Goal: Transaction & Acquisition: Download file/media

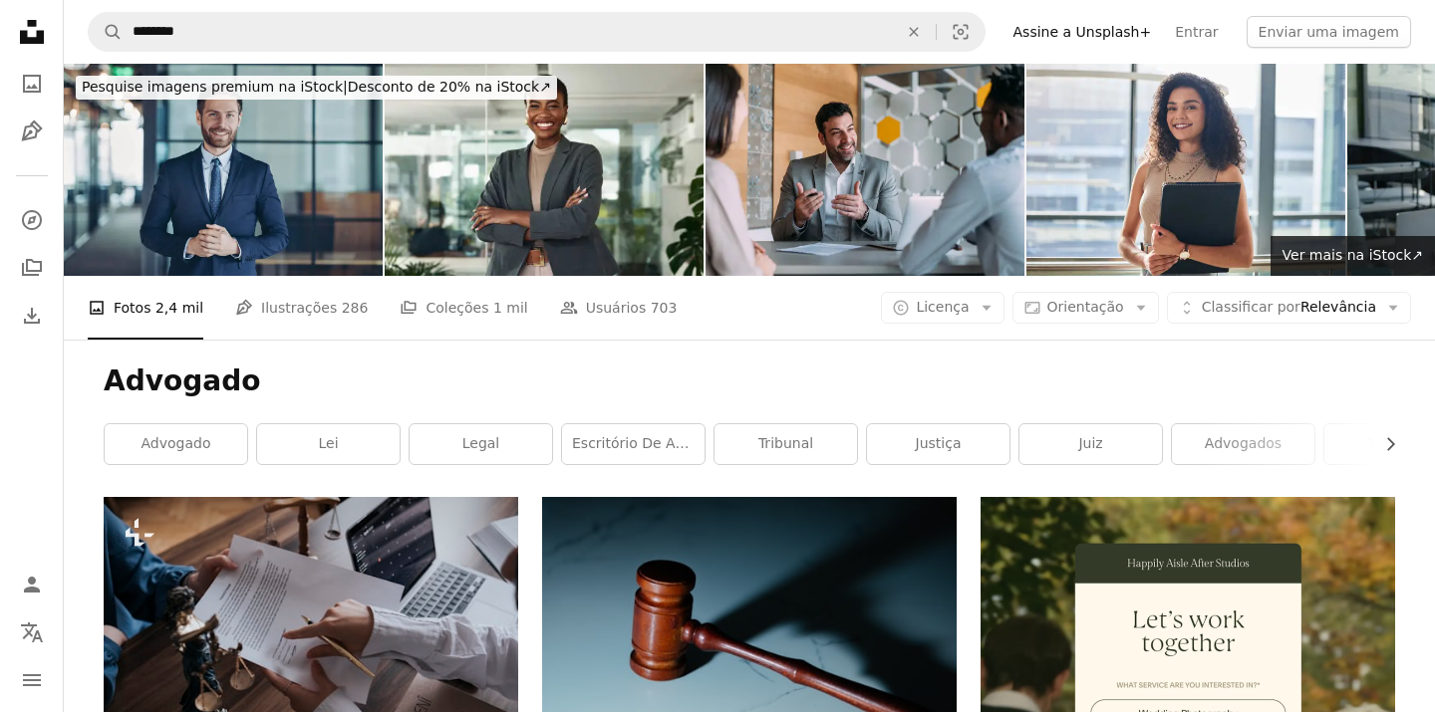
scroll to position [840, 0]
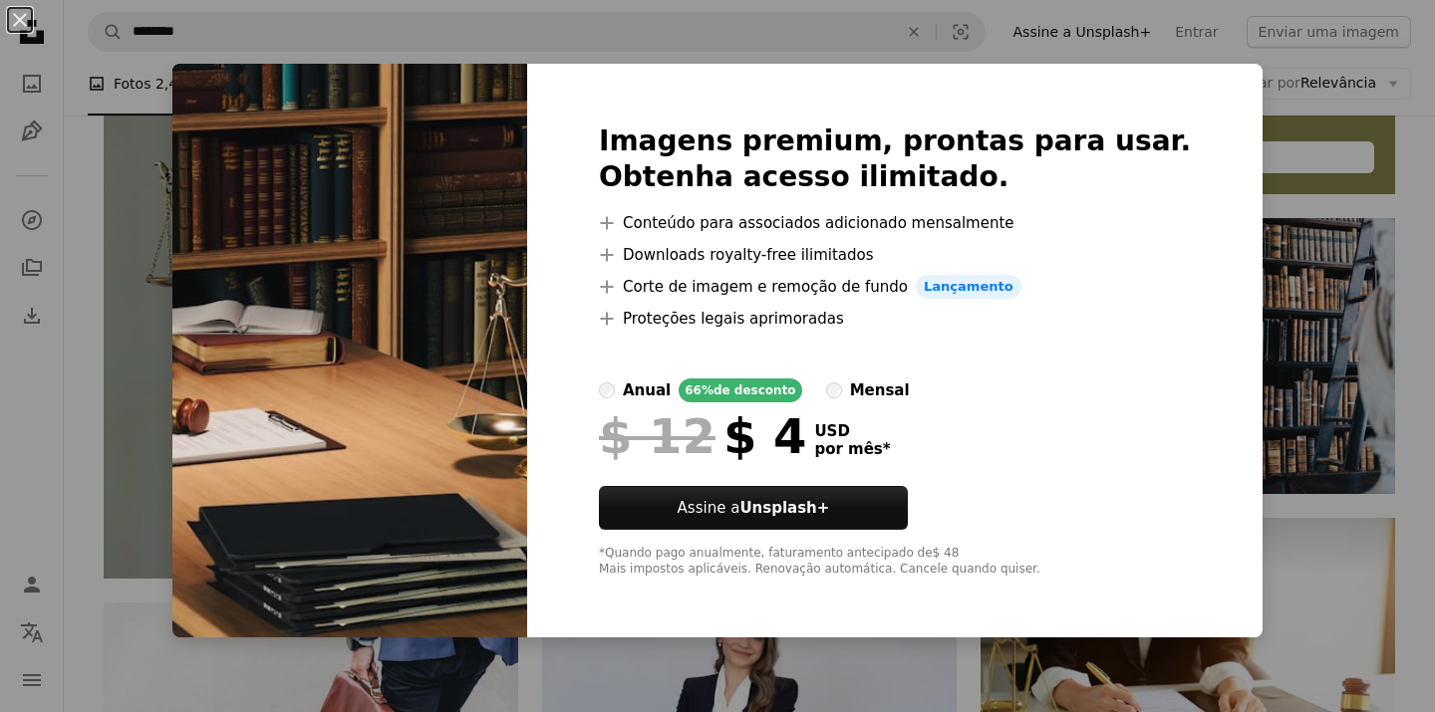
click at [1317, 386] on div "An X shape Imagens premium, prontas para usar. Obtenha acesso ilimitado. A plus…" at bounding box center [717, 356] width 1435 height 712
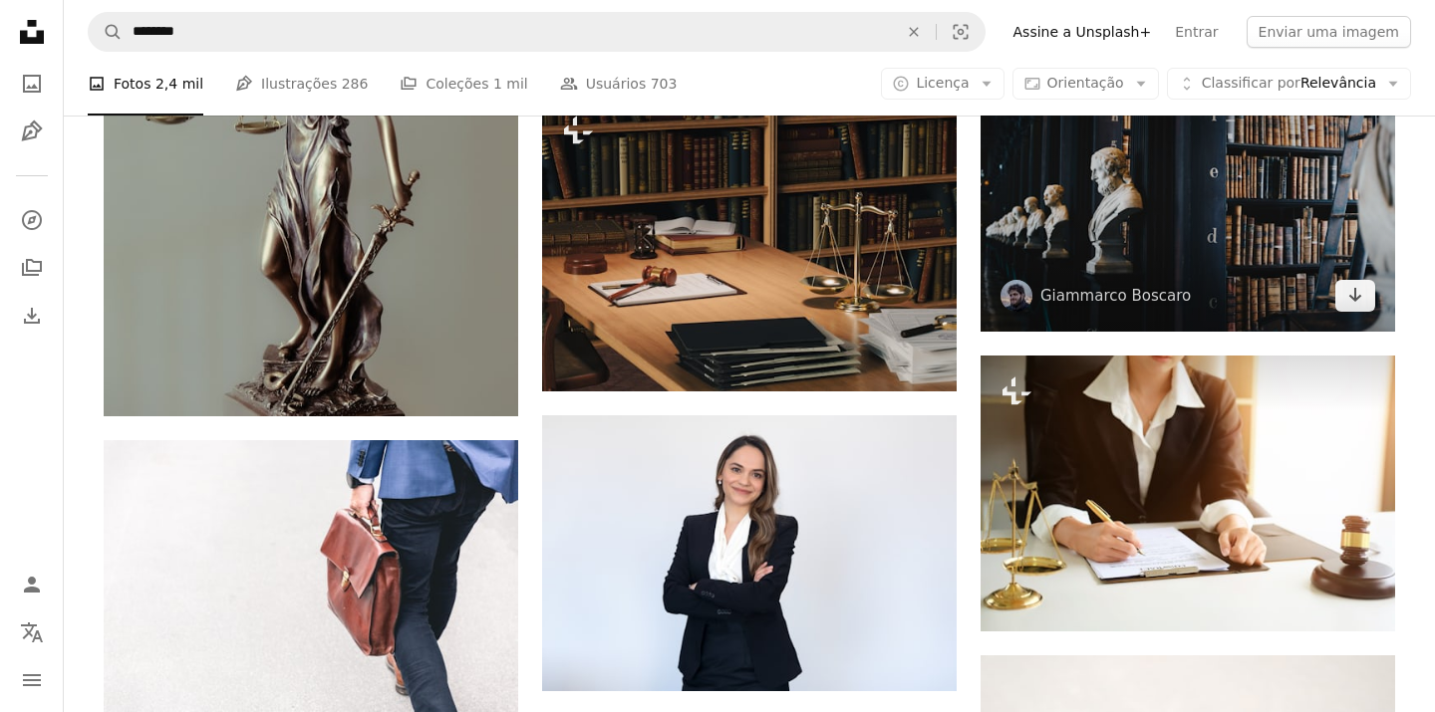
scroll to position [1004, 0]
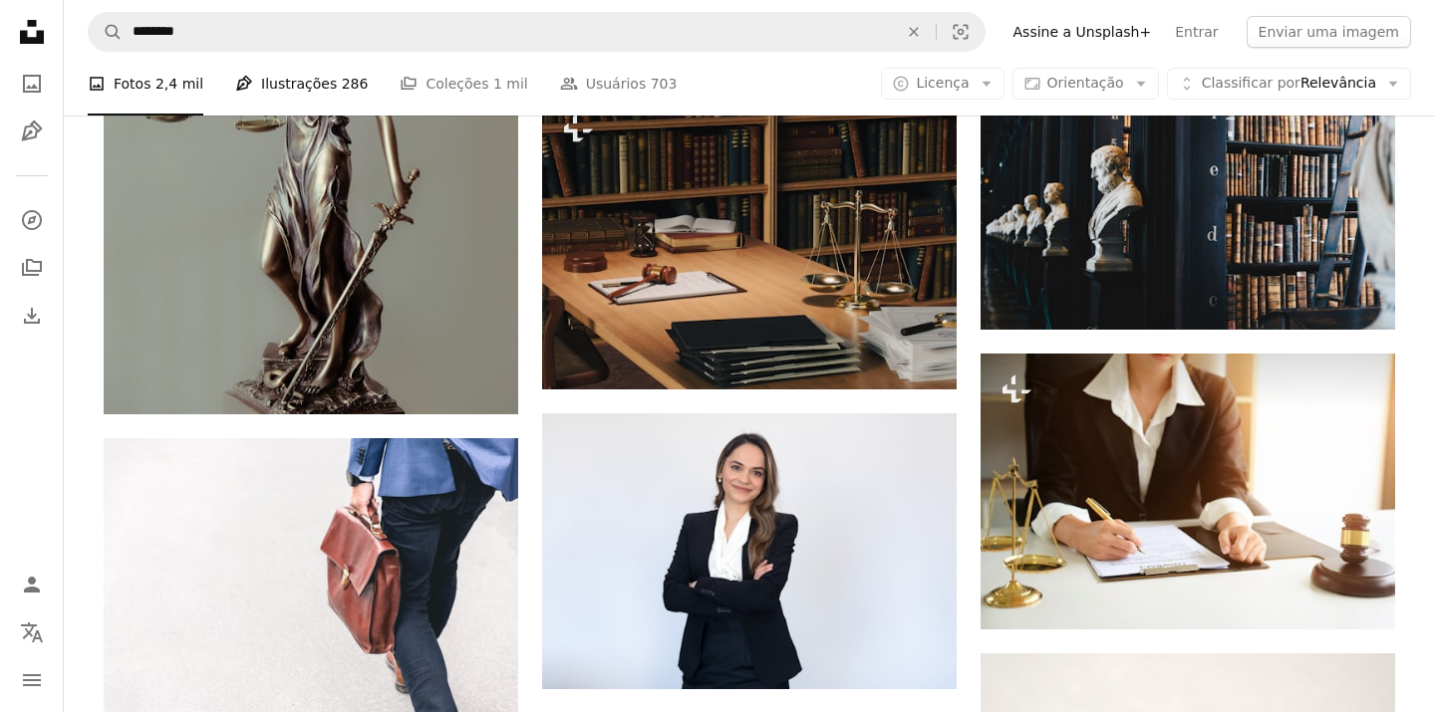
click at [322, 83] on link "Pen Tool Ilustrações 286" at bounding box center [301, 84] width 133 height 64
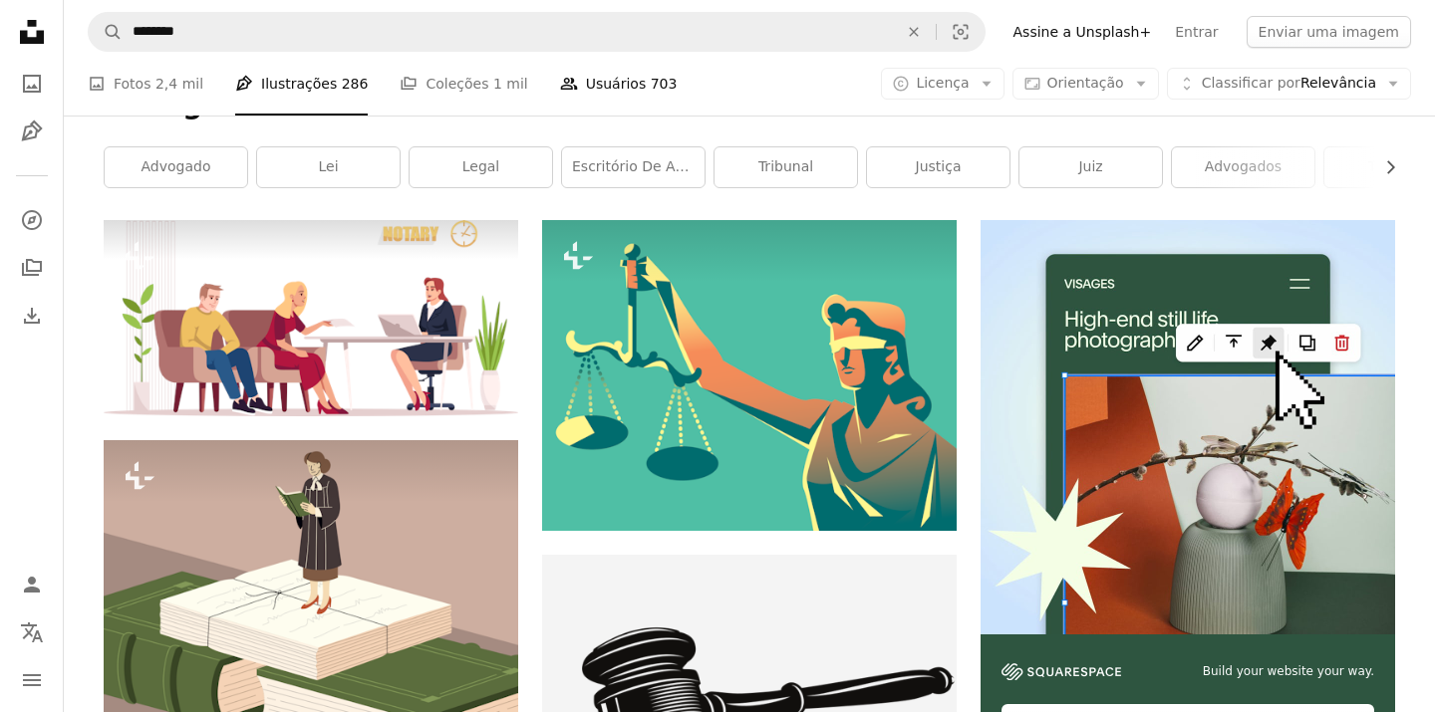
scroll to position [280, 0]
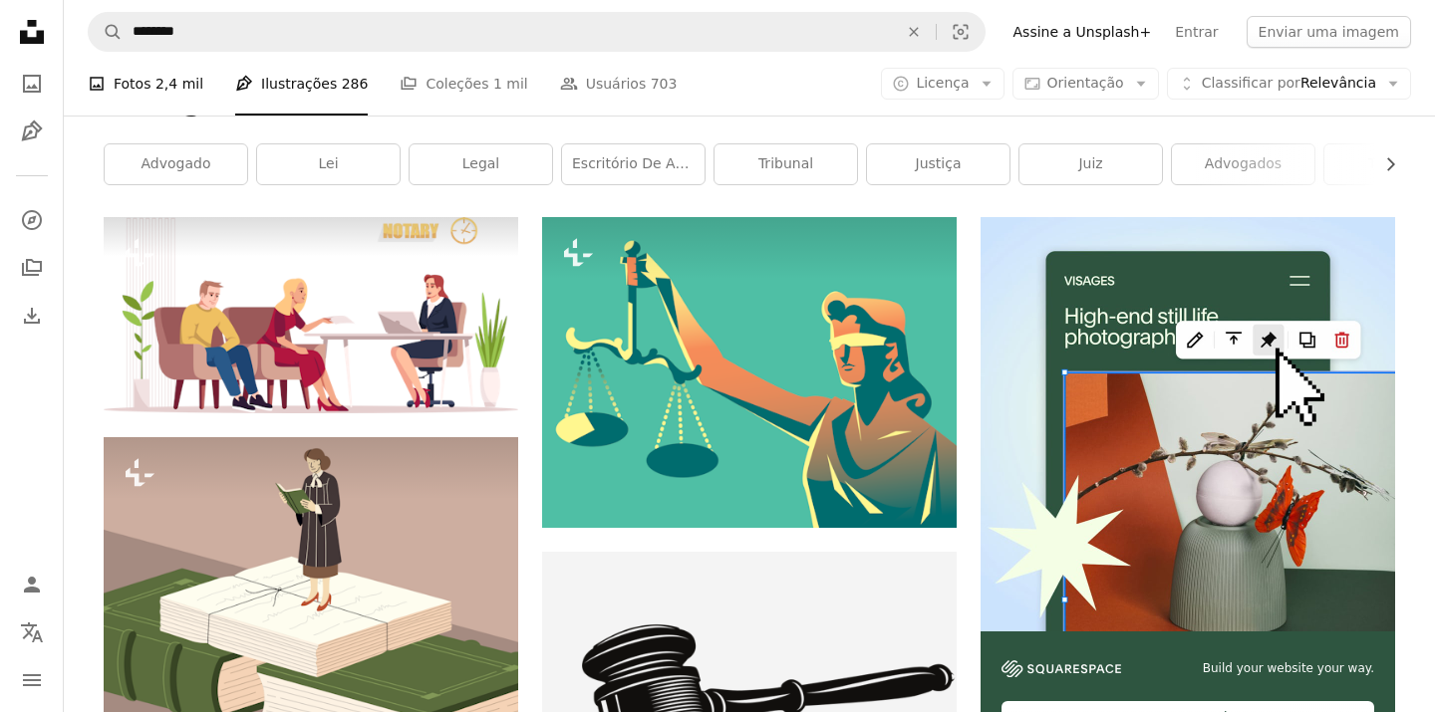
click at [168, 77] on span "2,4 mil" at bounding box center [179, 84] width 48 height 22
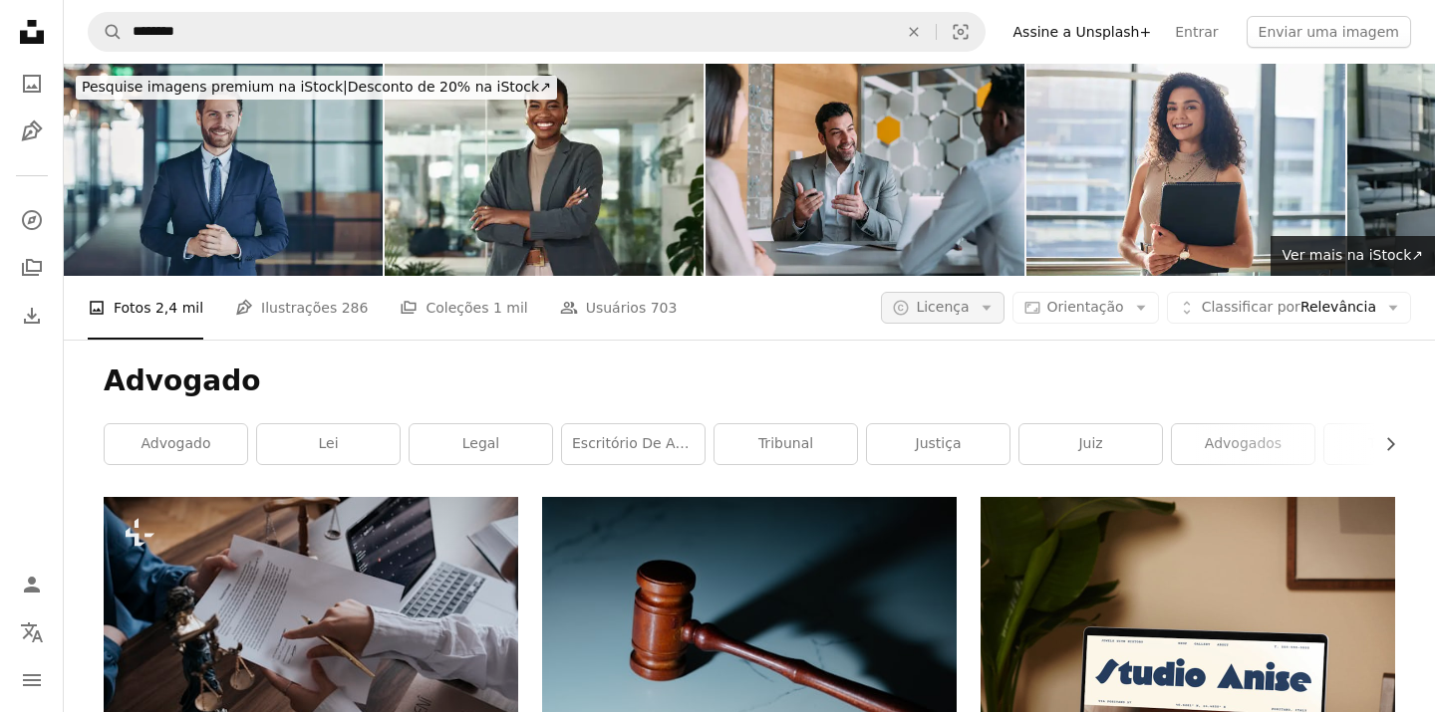
click at [961, 311] on span "Licença" at bounding box center [942, 307] width 53 height 16
click at [957, 459] on span "Gratuita" at bounding box center [997, 467] width 122 height 20
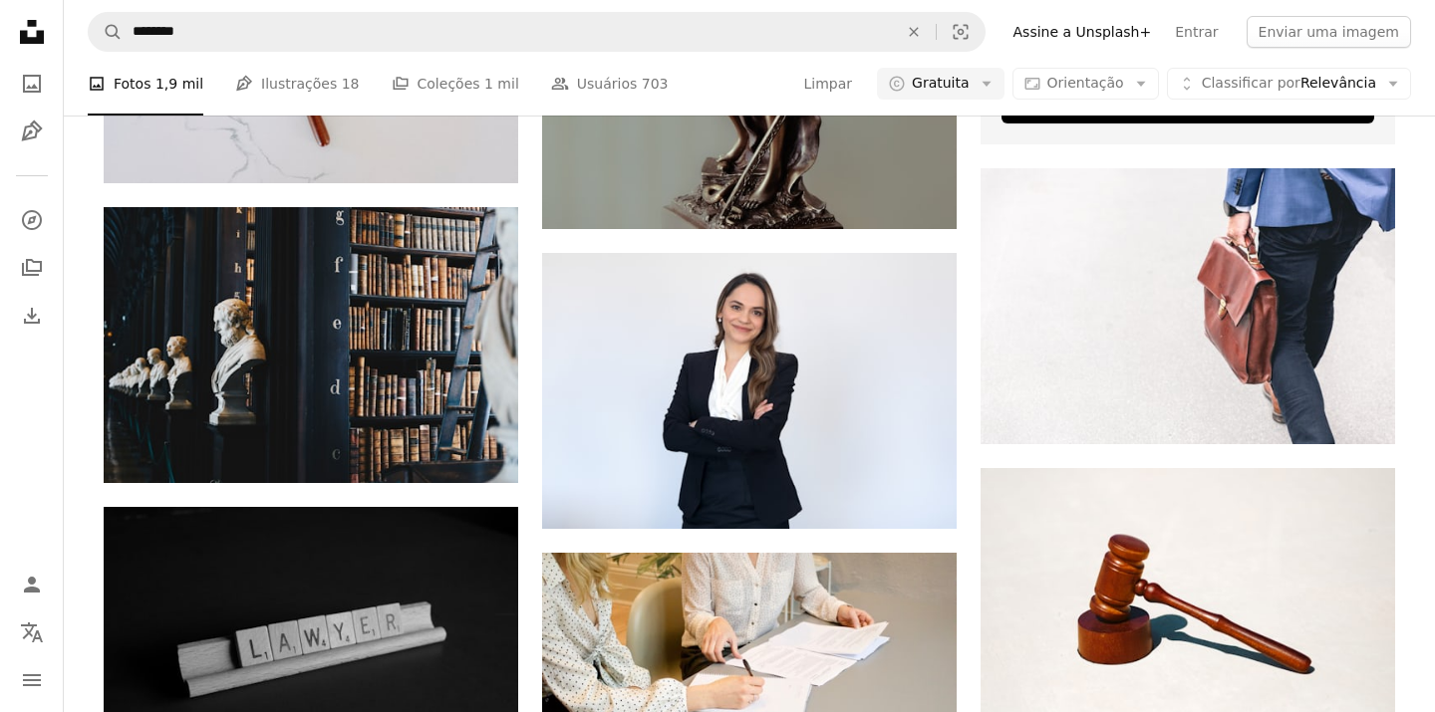
scroll to position [897, 0]
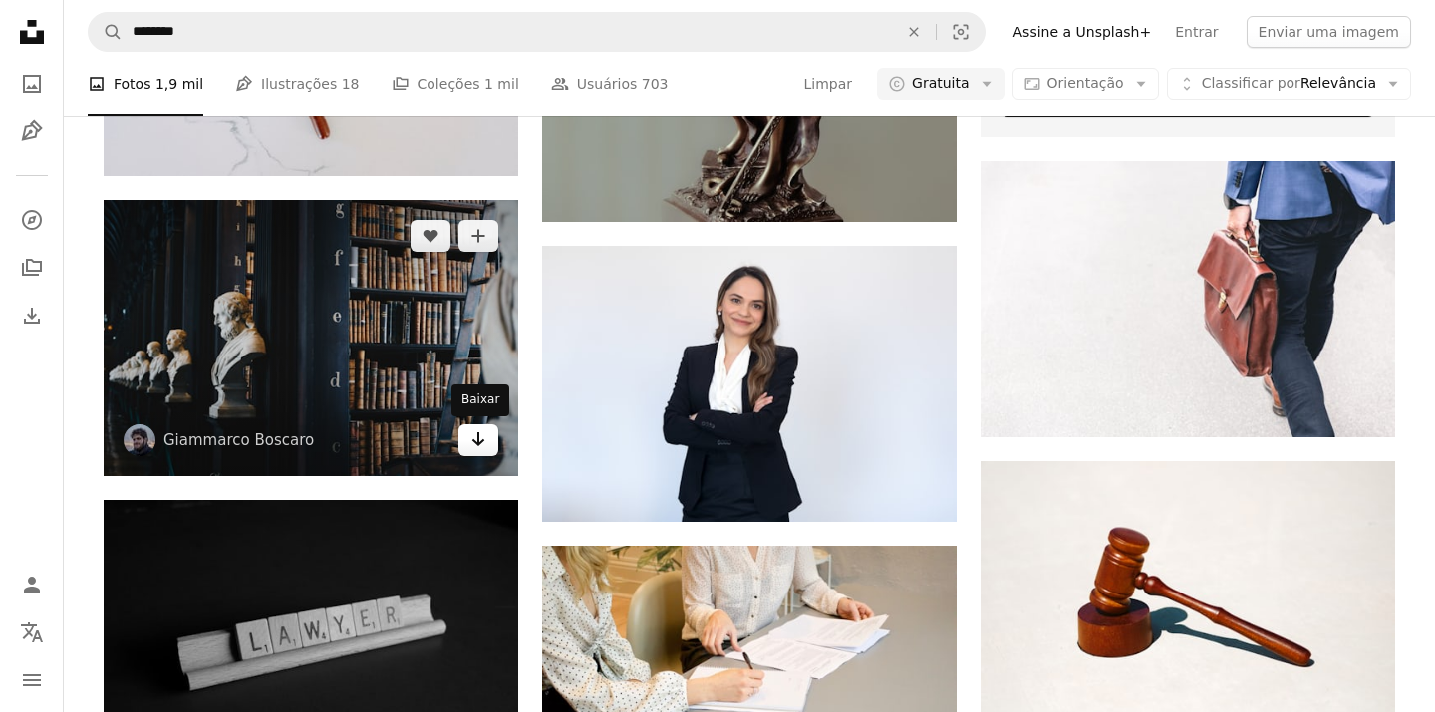
click at [481, 448] on icon "Arrow pointing down" at bounding box center [478, 439] width 16 height 24
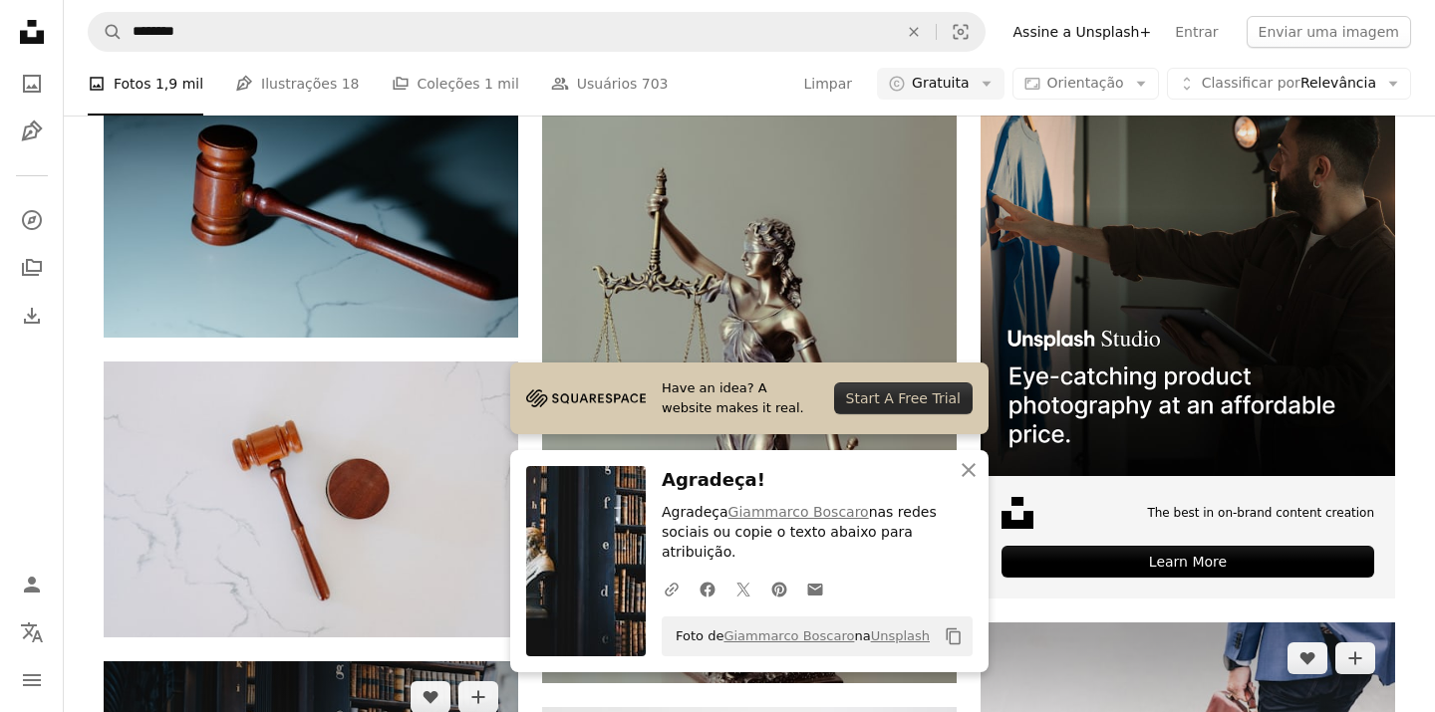
scroll to position [0, 0]
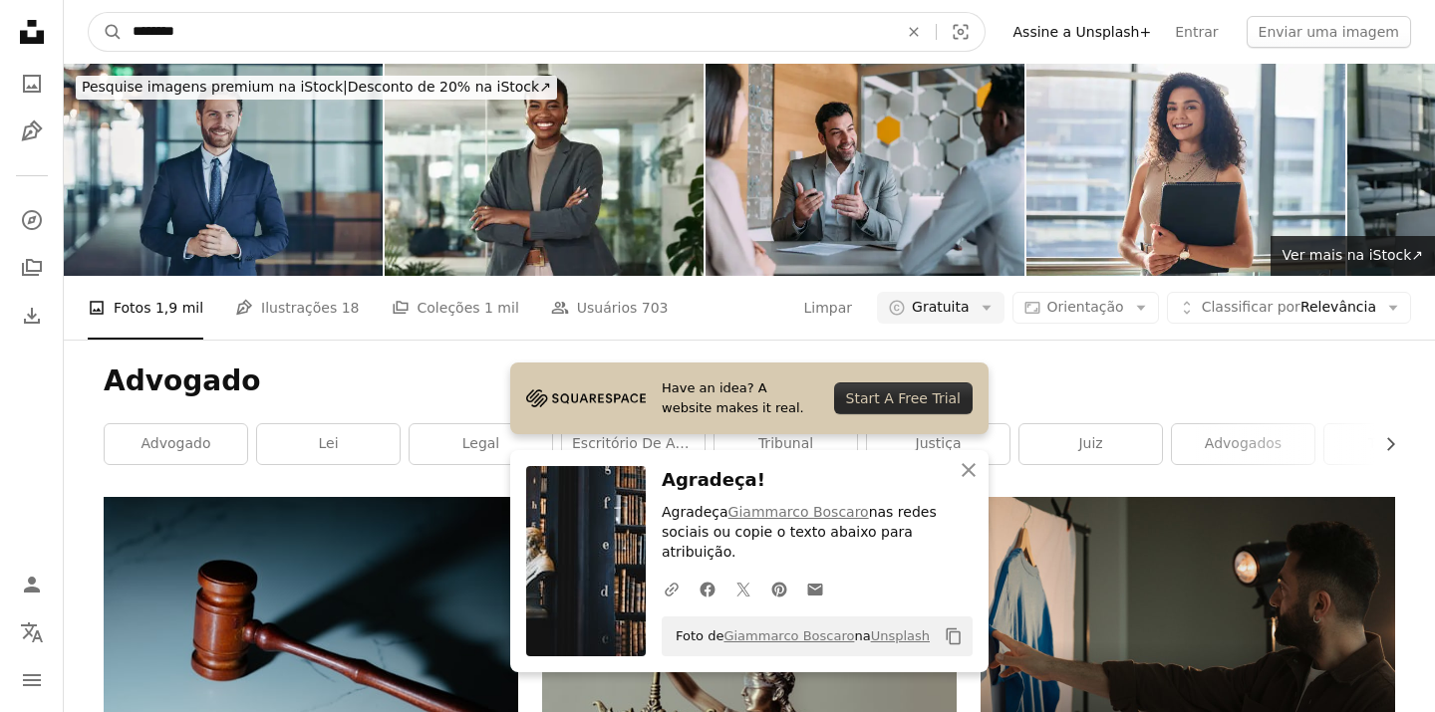
click at [555, 20] on input "********" at bounding box center [507, 32] width 769 height 38
type input "**********"
click at [89, 13] on button "A magnifying glass" at bounding box center [106, 32] width 34 height 38
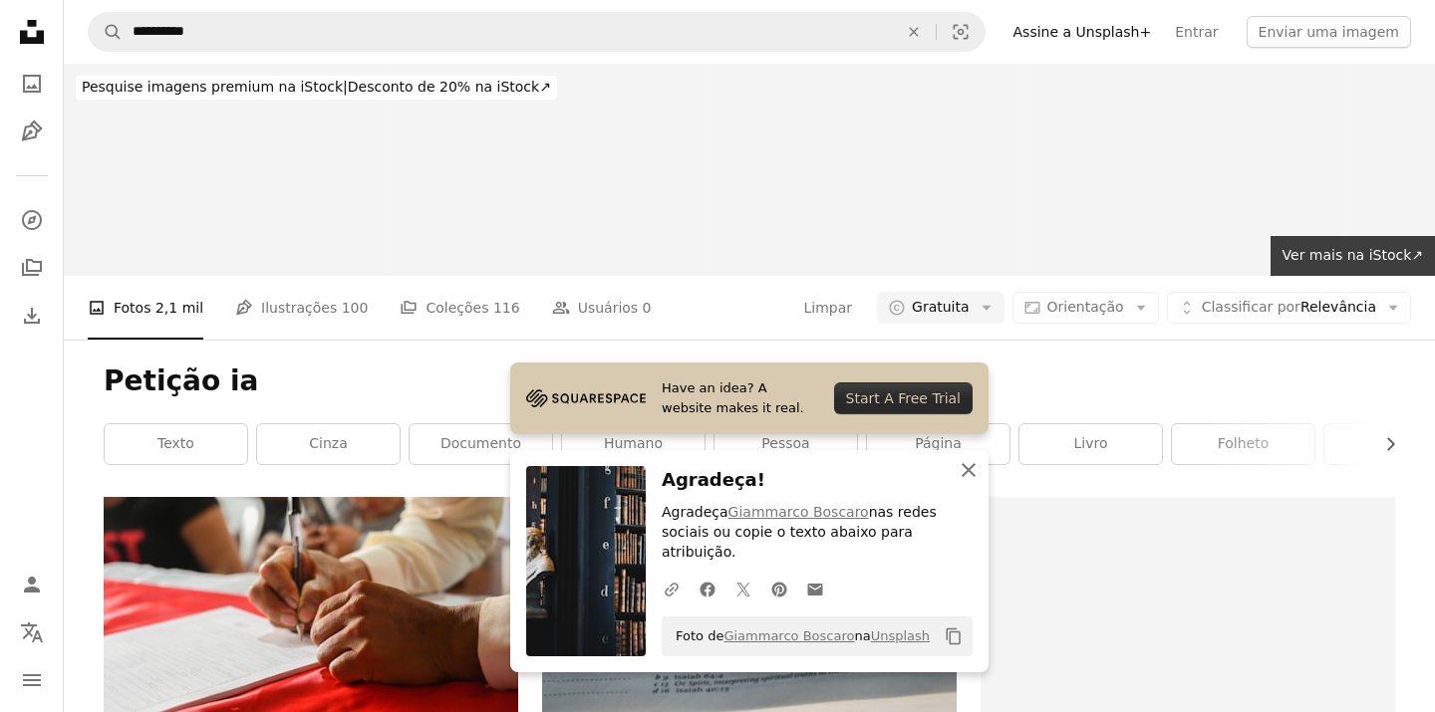
click at [967, 477] on icon "button" at bounding box center [969, 470] width 14 height 14
